Goal: Transaction & Acquisition: Subscribe to service/newsletter

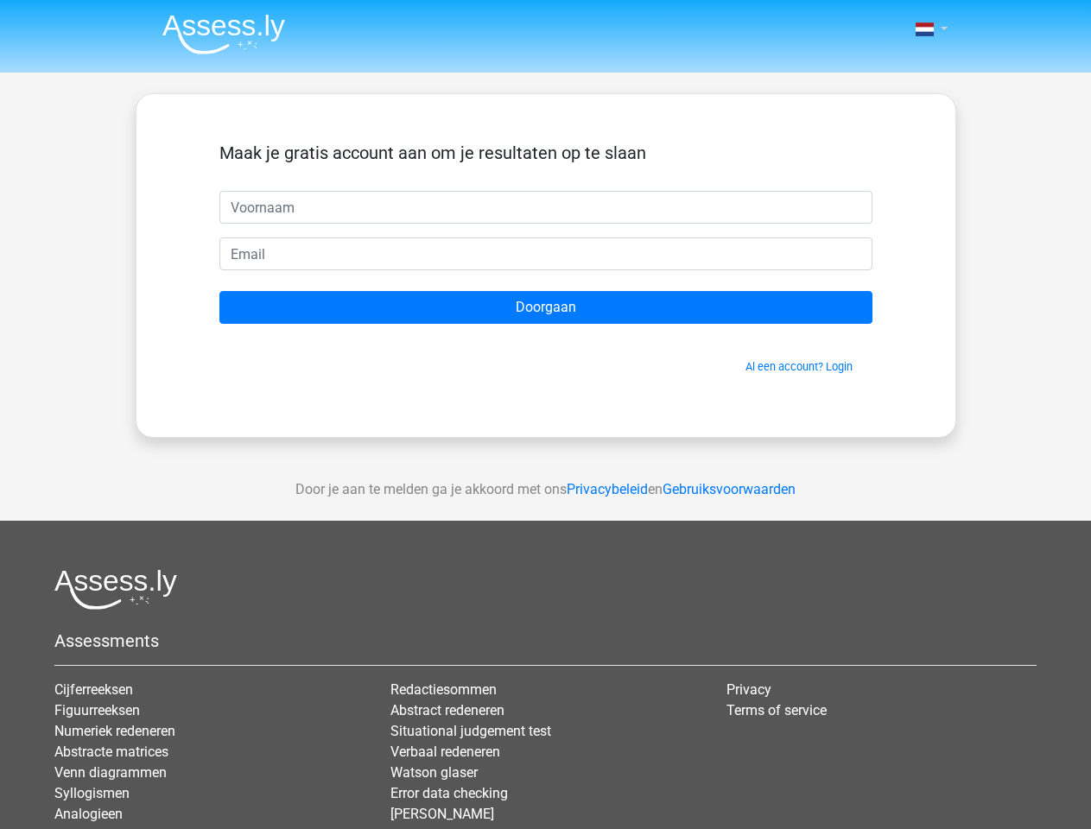
click at [926, 29] on span at bounding box center [925, 29] width 18 height 14
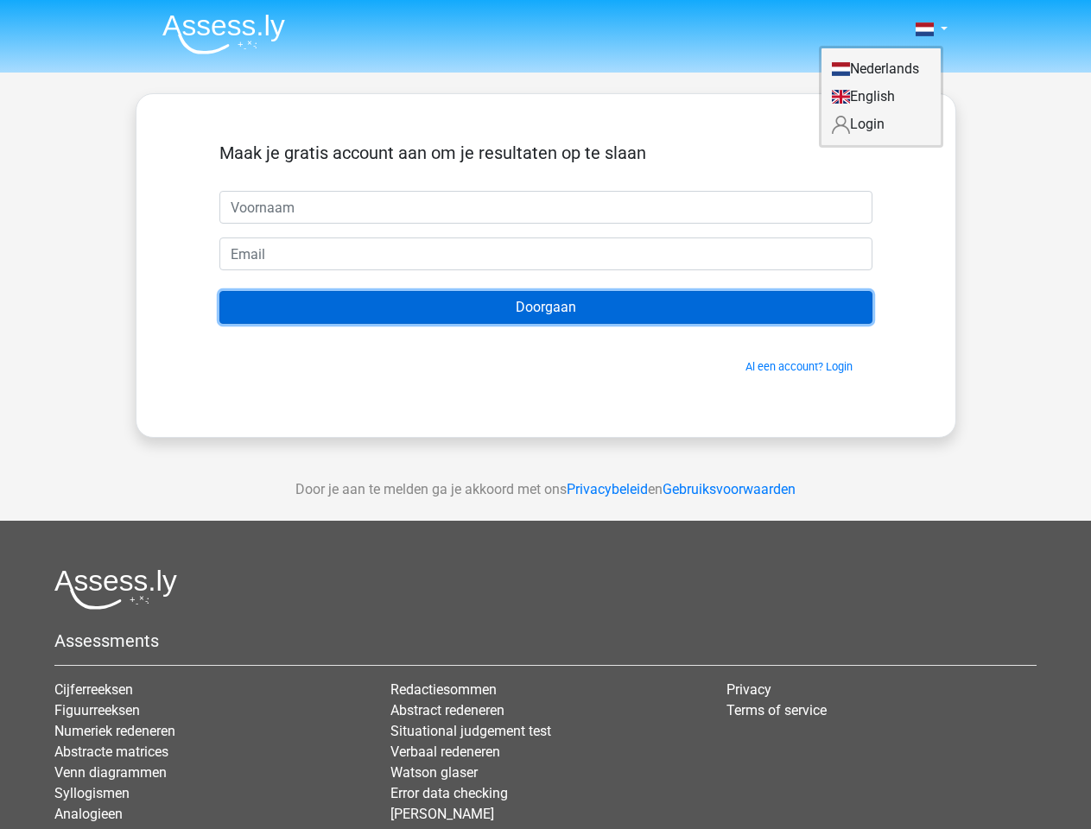
click at [546, 308] on input "Doorgaan" at bounding box center [545, 307] width 653 height 33
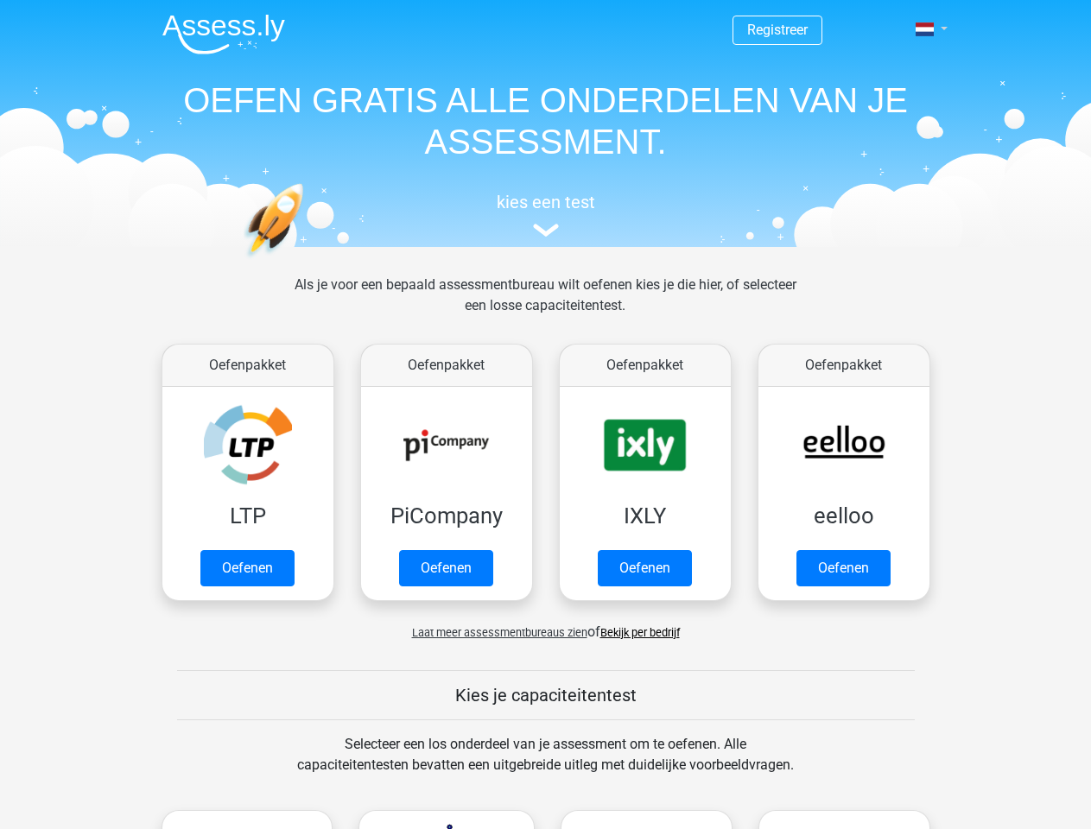
click at [926, 29] on span at bounding box center [925, 29] width 18 height 14
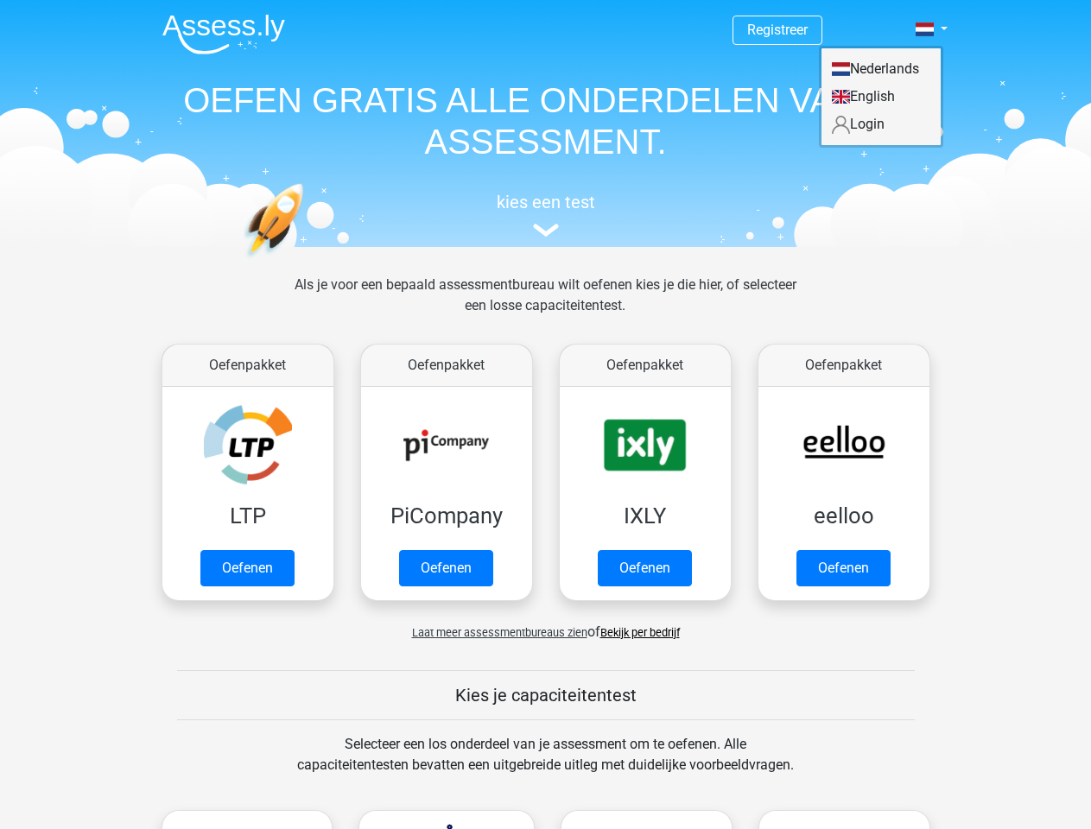
click at [495, 632] on span "Laat meer assessmentbureaus zien" at bounding box center [499, 632] width 175 height 13
